Goal: Task Accomplishment & Management: Complete application form

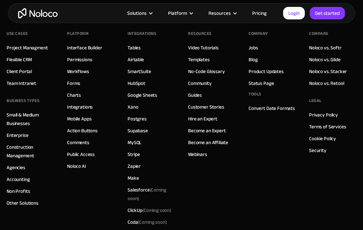
scroll to position [3765, 0]
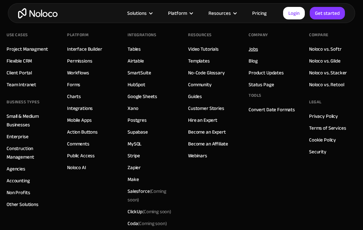
click at [253, 51] on link "Jobs" at bounding box center [253, 49] width 9 height 9
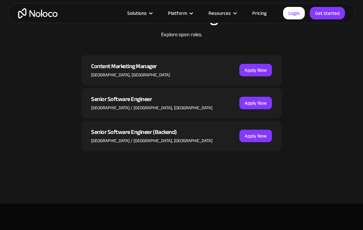
scroll to position [245, 0]
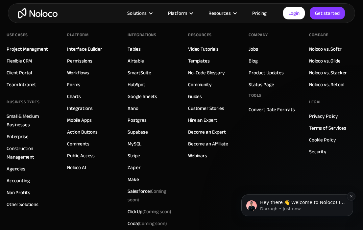
click at [286, 205] on span "Hey there 👋 Welcome to Noloco! If you have any questions, just reply to this me…" at bounding box center [302, 212] width 85 height 25
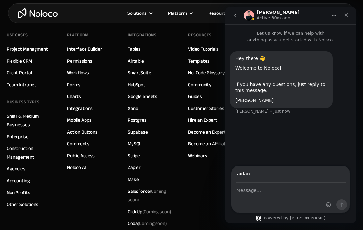
type input "[EMAIL_ADDRESS][DOMAIN_NAME]"
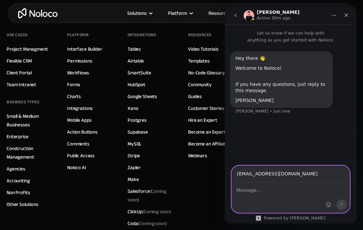
click at [254, 191] on textarea "Message…" at bounding box center [291, 188] width 118 height 11
paste textarea "https://noloco.io"
type textarea "h"
paste textarea "Hey Darragh, I was just checking out your business on YCombinator, seems like y…"
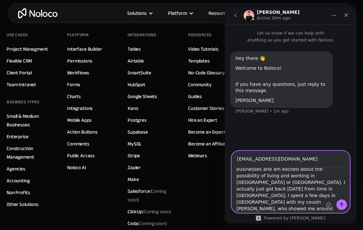
scroll to position [105, 0]
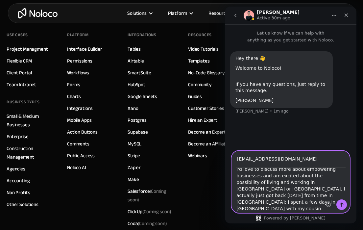
type textarea "Hey Darragh, I was just checking out your business on YCombinator, seems like y…"
click at [339, 204] on icon "Send a message…" at bounding box center [341, 204] width 5 height 5
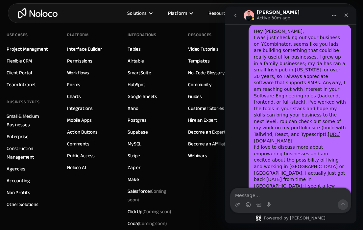
scroll to position [94, 0]
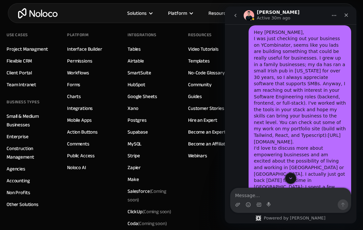
click at [287, 136] on link "[URL][DOMAIN_NAME]" at bounding box center [297, 139] width 87 height 12
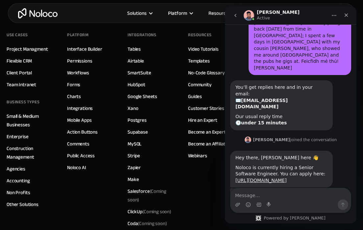
scroll to position [241, 0]
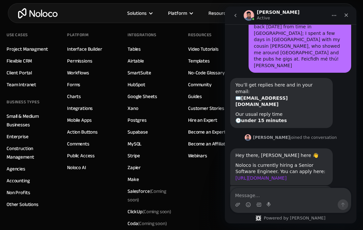
click at [268, 175] on link "[URL][DOMAIN_NAME]" at bounding box center [260, 177] width 51 height 5
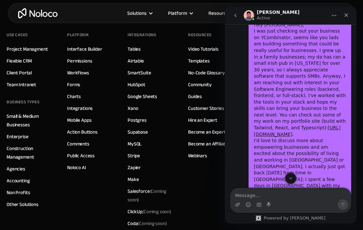
scroll to position [86, 0]
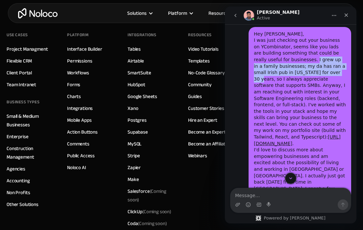
drag, startPoint x: 302, startPoint y: 61, endPoint x: 311, endPoint y: 75, distance: 17.1
click at [311, 75] on div "Hey Darragh, I was just checking out your business on YCombinator, seems like y…" at bounding box center [300, 127] width 92 height 193
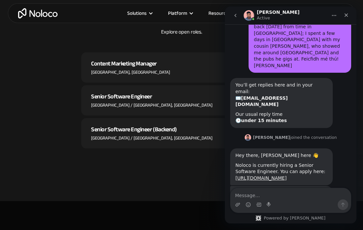
scroll to position [237, 0]
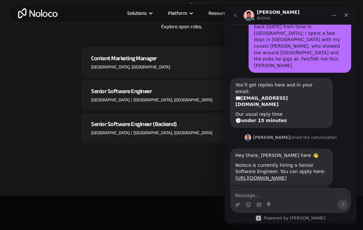
click at [133, 93] on div "Senior Software Engineer" at bounding box center [151, 91] width 121 height 10
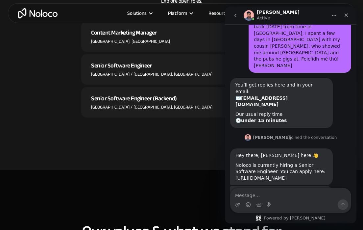
scroll to position [263, 0]
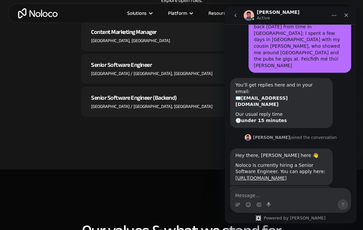
click at [330, 14] on button "Home" at bounding box center [334, 15] width 12 height 12
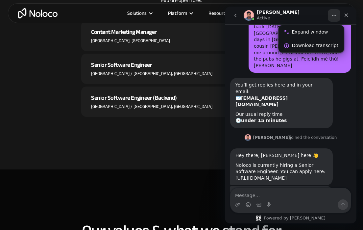
click at [305, 17] on div "[PERSON_NAME] Active" at bounding box center [286, 16] width 84 height 12
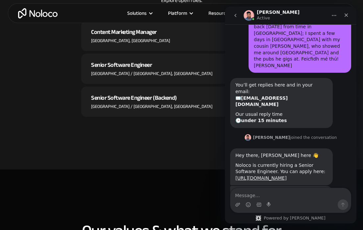
click at [234, 17] on icon "go back" at bounding box center [235, 15] width 5 height 5
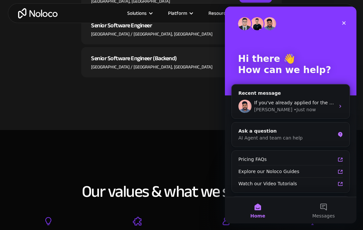
scroll to position [295, 0]
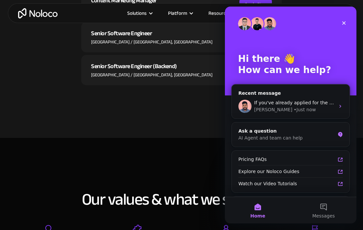
click at [159, 68] on div "Senior Software Engineer (Backend)" at bounding box center [151, 66] width 121 height 10
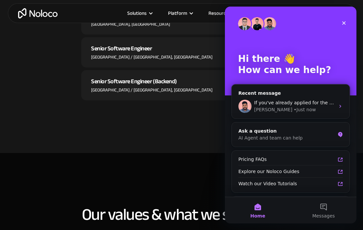
scroll to position [278, 0]
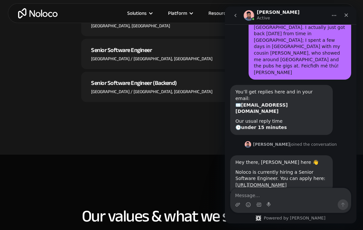
scroll to position [241, 0]
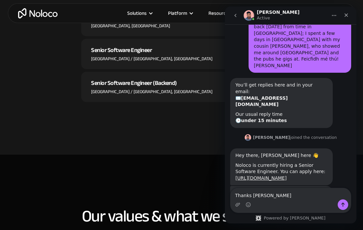
type textarea "Thanks [PERSON_NAME]"
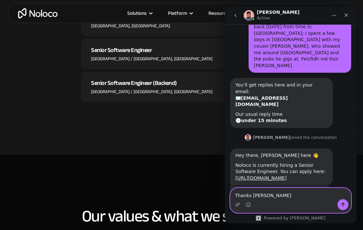
click at [343, 204] on icon "Send a message…" at bounding box center [343, 205] width 4 height 4
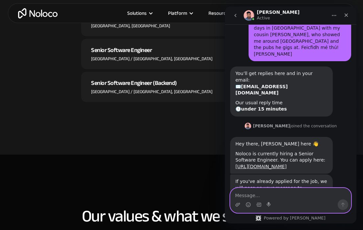
scroll to position [261, 0]
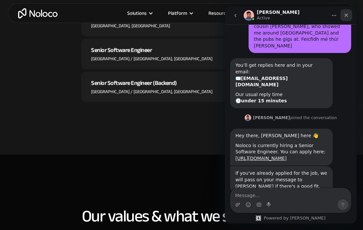
click at [345, 17] on icon "Close" at bounding box center [346, 14] width 5 height 5
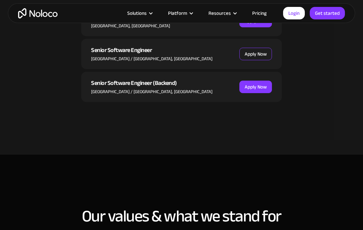
click at [257, 52] on link "Apply Now" at bounding box center [255, 54] width 33 height 12
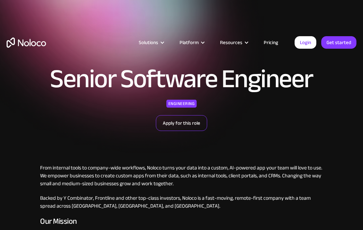
click at [204, 124] on link "Apply for this role" at bounding box center [181, 123] width 51 height 16
